Goal: Check status: Check status

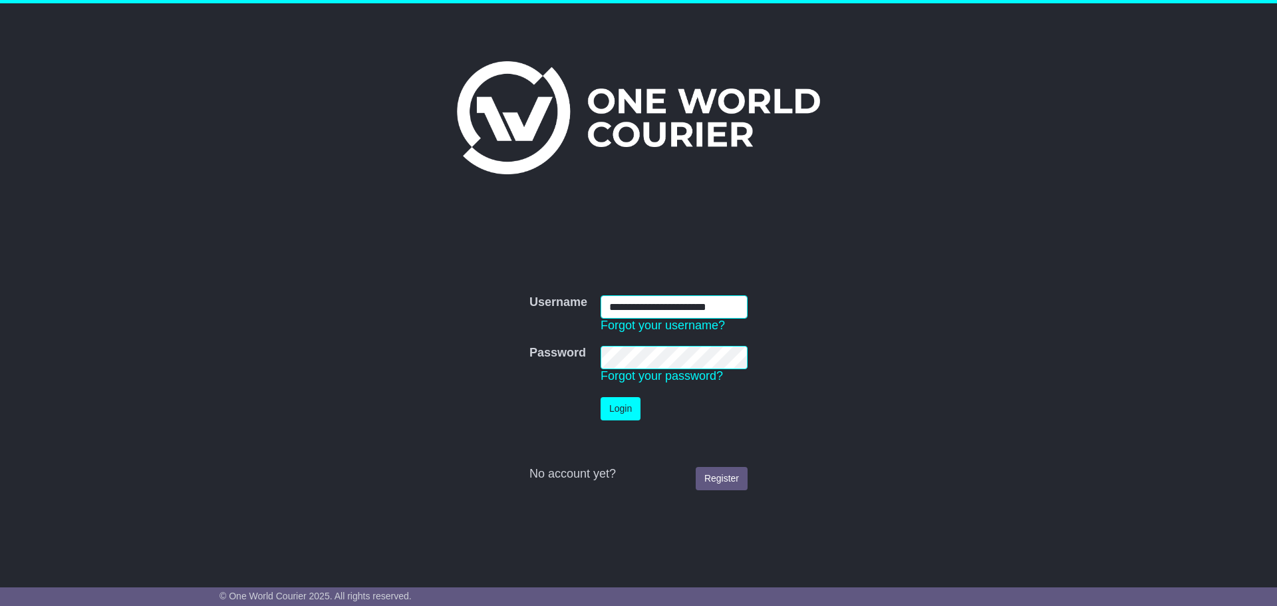
type input "**********"
click at [629, 408] on button "Login" at bounding box center [621, 408] width 40 height 23
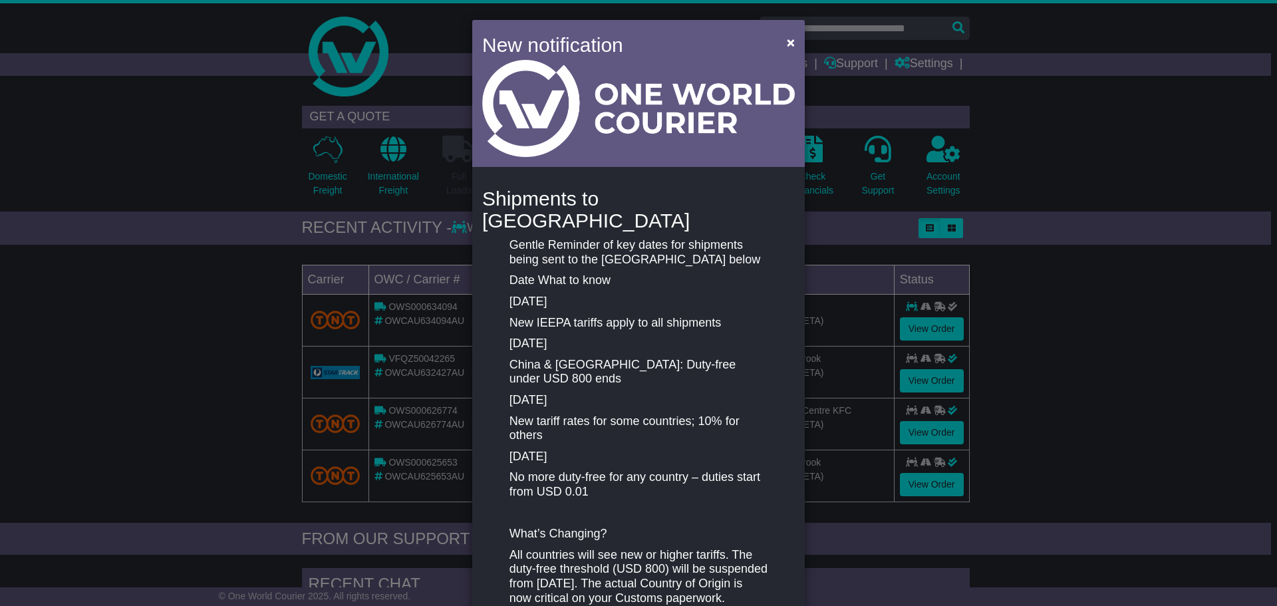
click at [1173, 394] on div "New notification × Shipments to [GEOGRAPHIC_DATA] Gentle Reminder of key dates …" at bounding box center [638, 303] width 1277 height 606
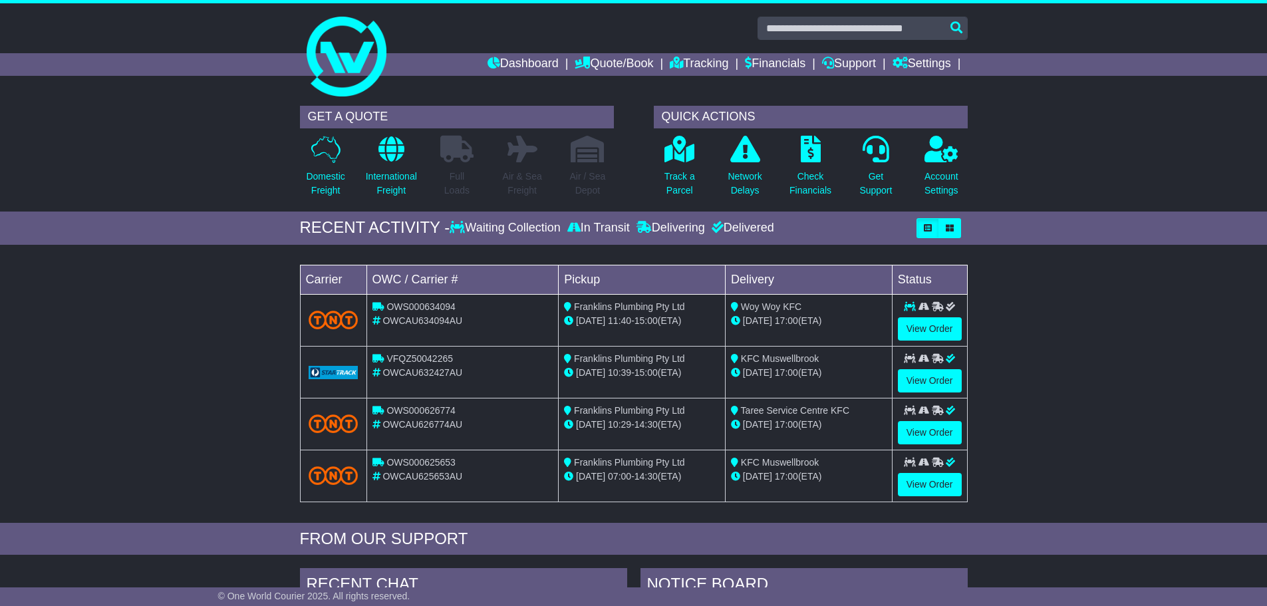
click at [427, 426] on span "OWCAU626774AU" at bounding box center [422, 424] width 80 height 11
click at [912, 430] on link "View Order" at bounding box center [930, 432] width 64 height 23
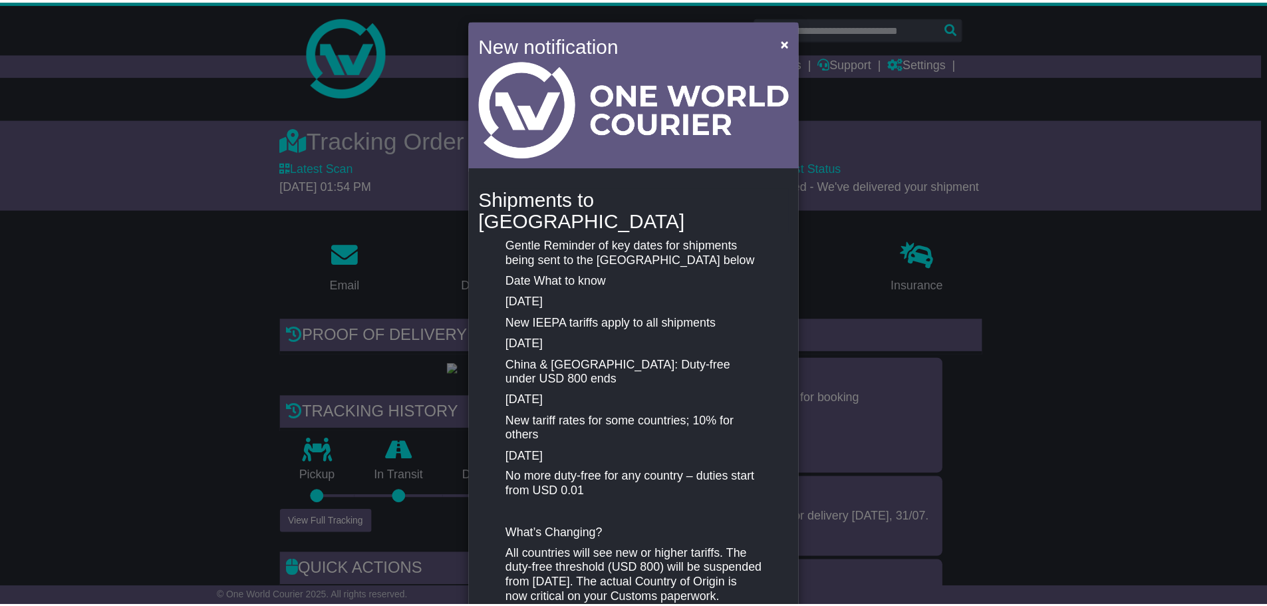
scroll to position [132, 0]
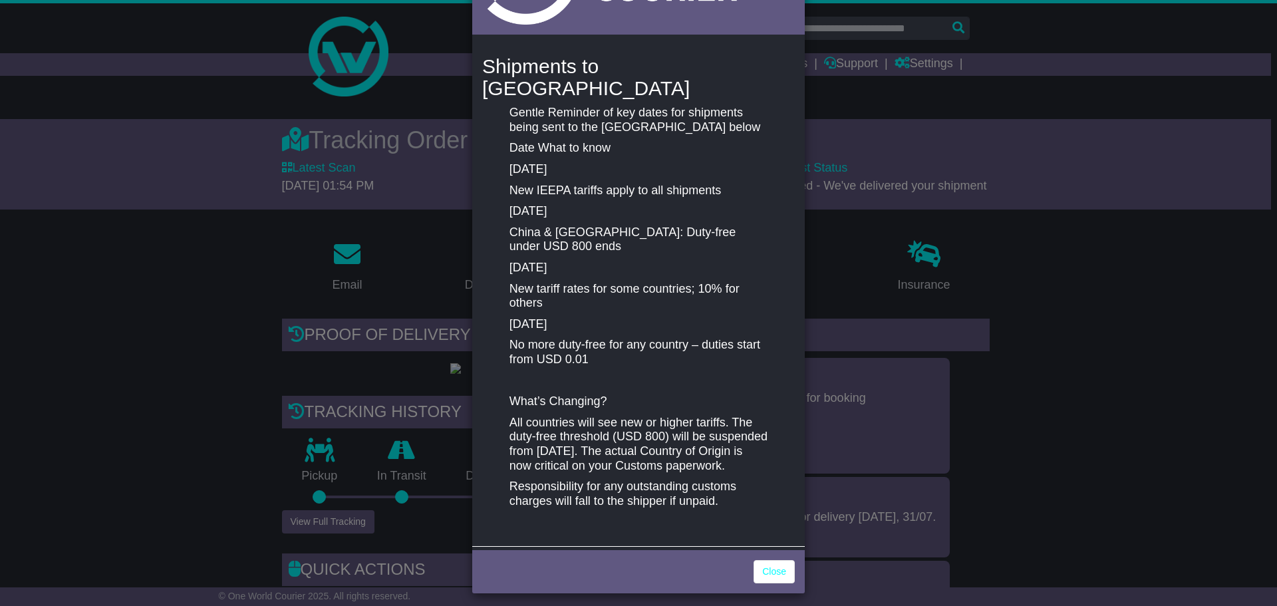
click at [1070, 268] on div "New notification × Shipments to [GEOGRAPHIC_DATA] Gentle Reminder of key dates …" at bounding box center [638, 303] width 1277 height 606
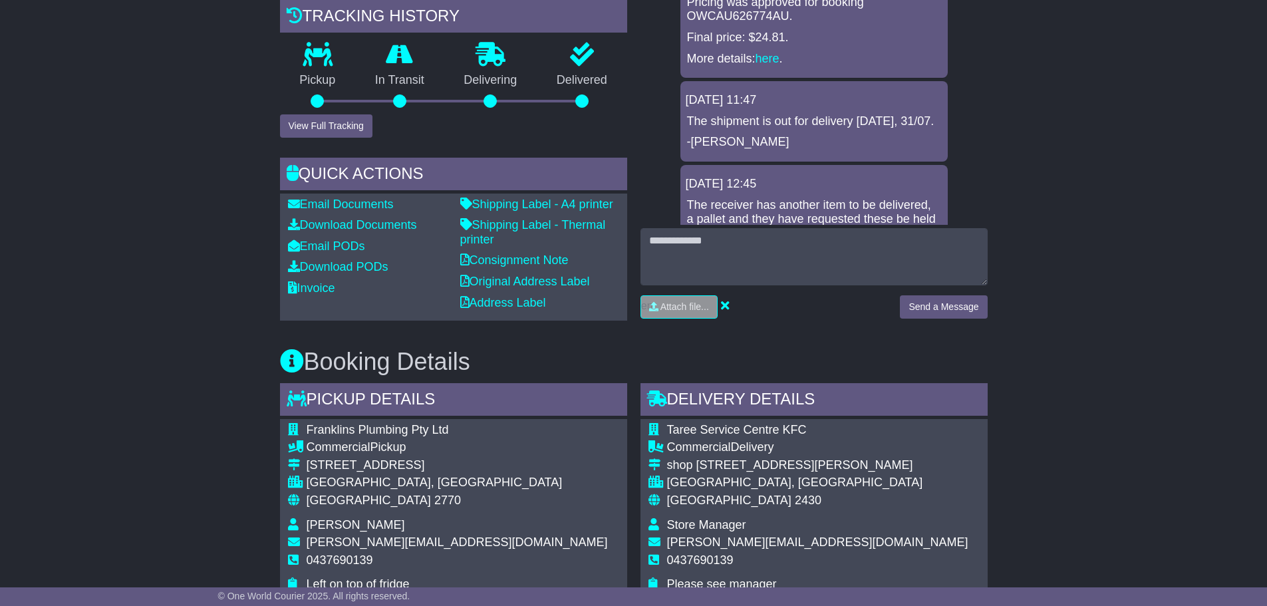
scroll to position [0, 0]
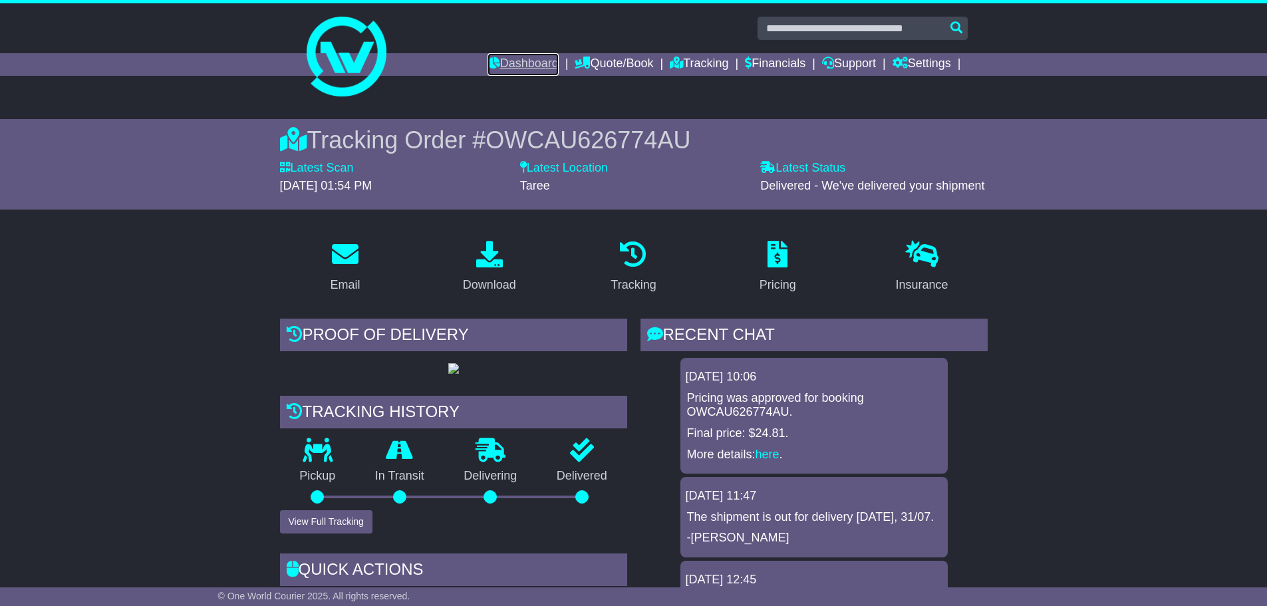
click at [510, 63] on link "Dashboard" at bounding box center [523, 64] width 71 height 23
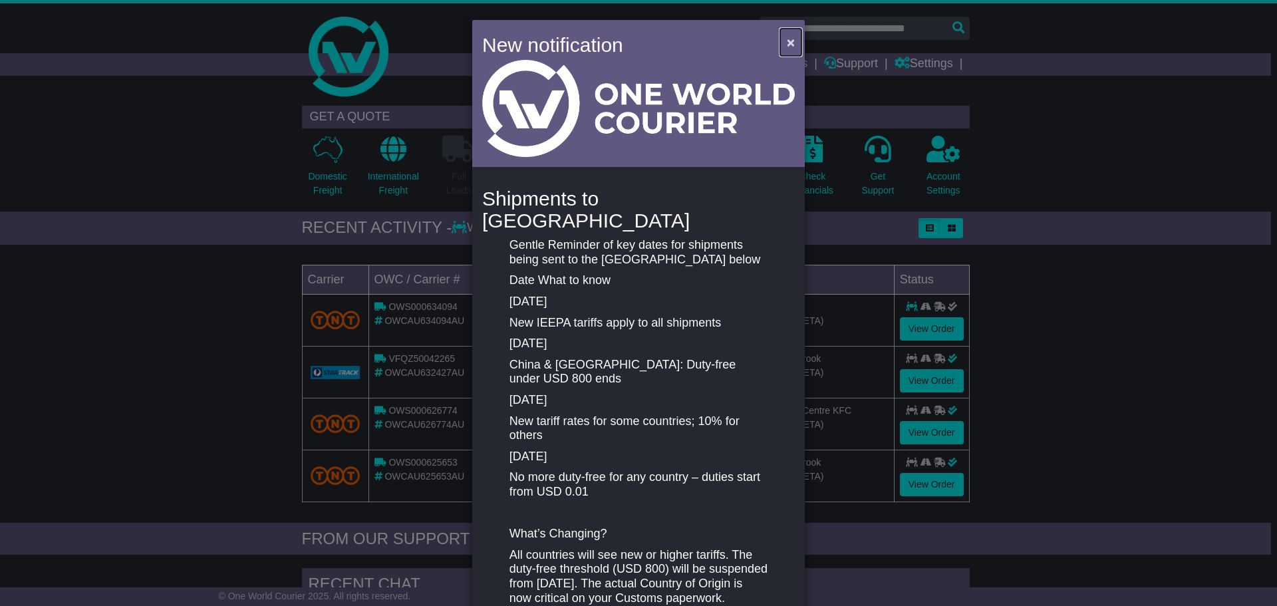
click at [789, 41] on span "×" at bounding box center [791, 42] width 8 height 15
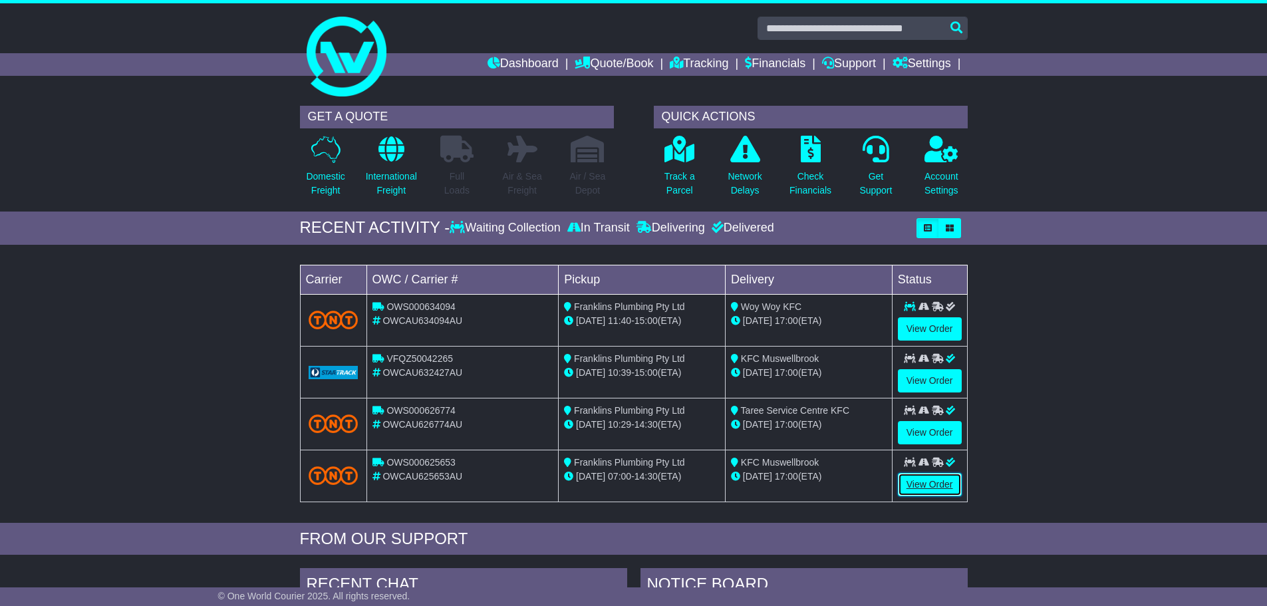
click at [909, 481] on link "View Order" at bounding box center [930, 484] width 64 height 23
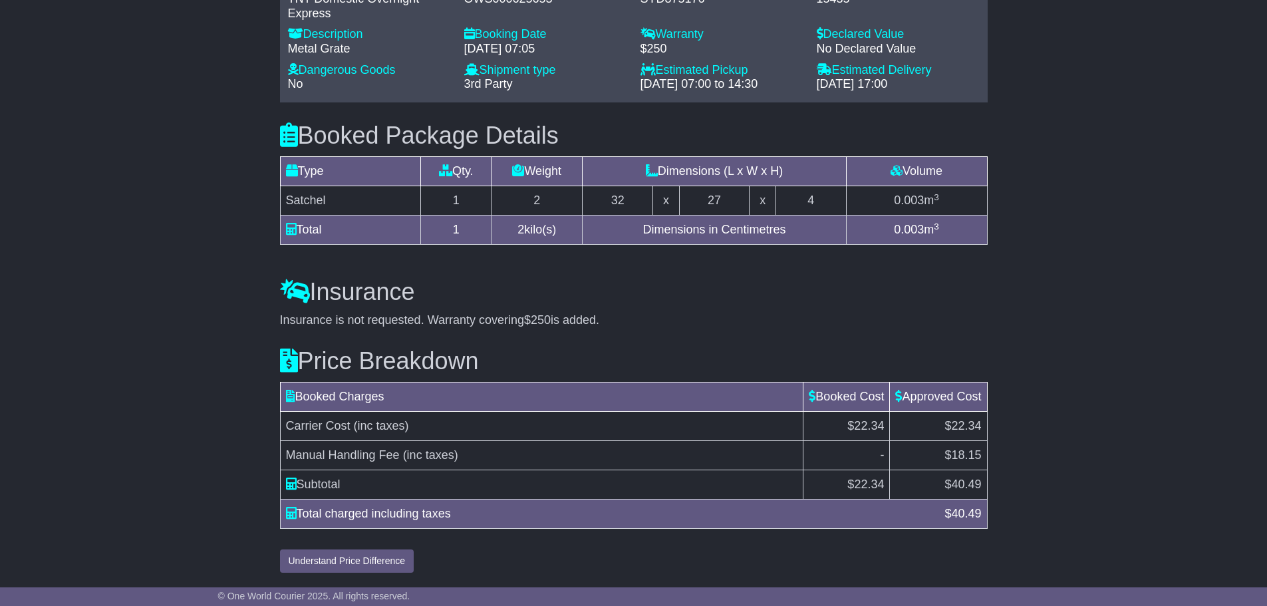
scroll to position [1105, 0]
